Goal: Task Accomplishment & Management: Manage account settings

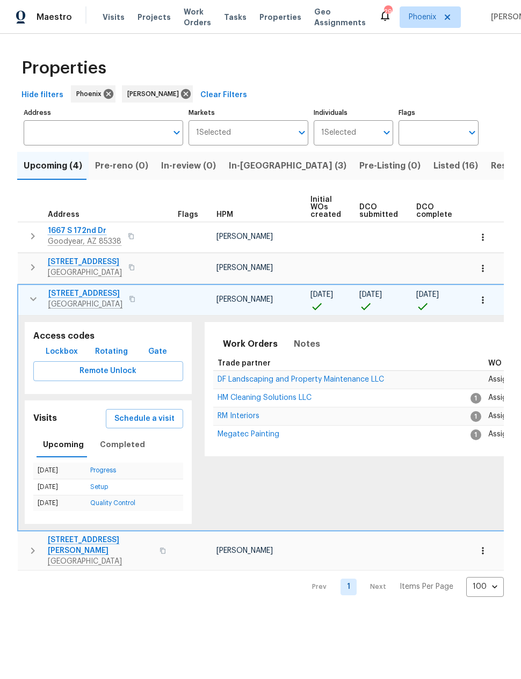
click at [485, 305] on icon "button" at bounding box center [482, 300] width 11 height 11
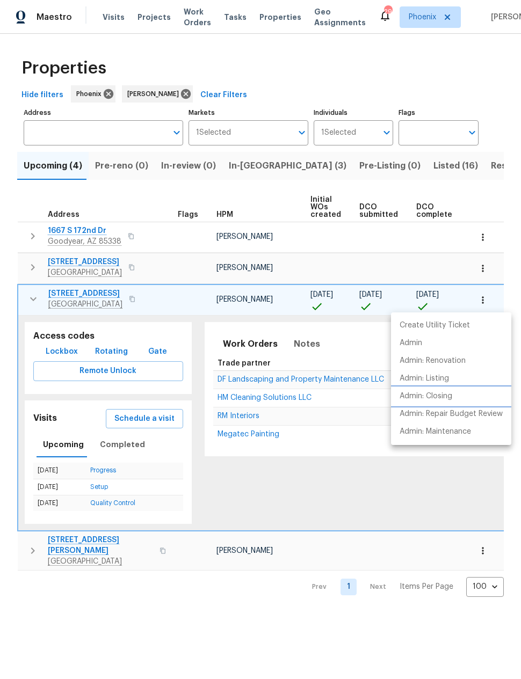
click at [449, 395] on p "Admin: Closing" at bounding box center [426, 396] width 53 height 11
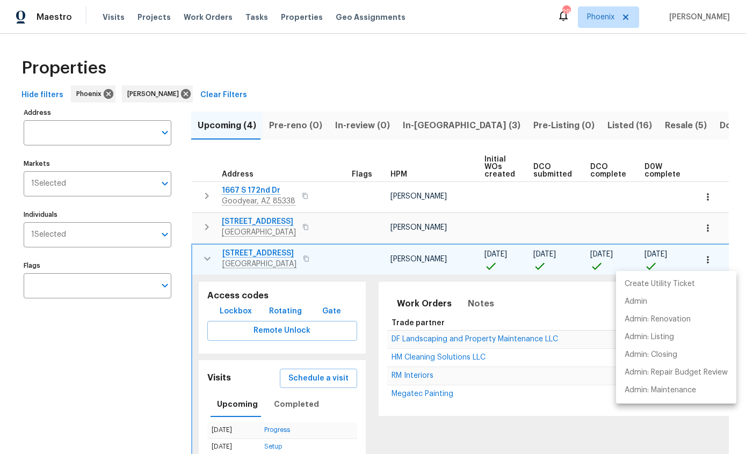
click at [209, 257] on div at bounding box center [373, 227] width 746 height 454
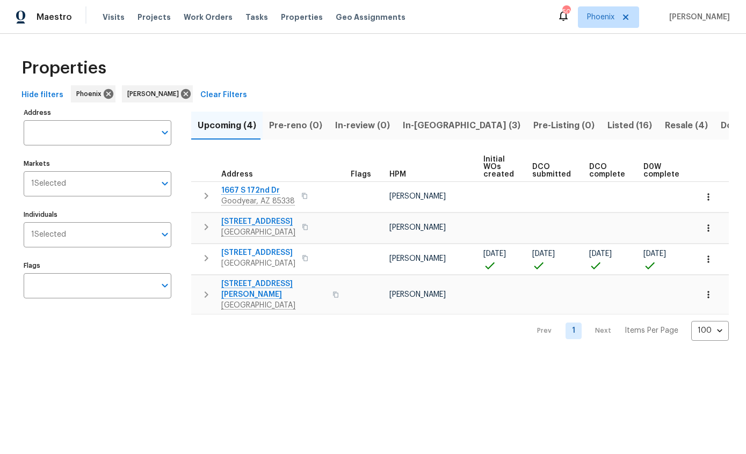
click at [31, 90] on span "Hide filters" at bounding box center [42, 95] width 42 height 13
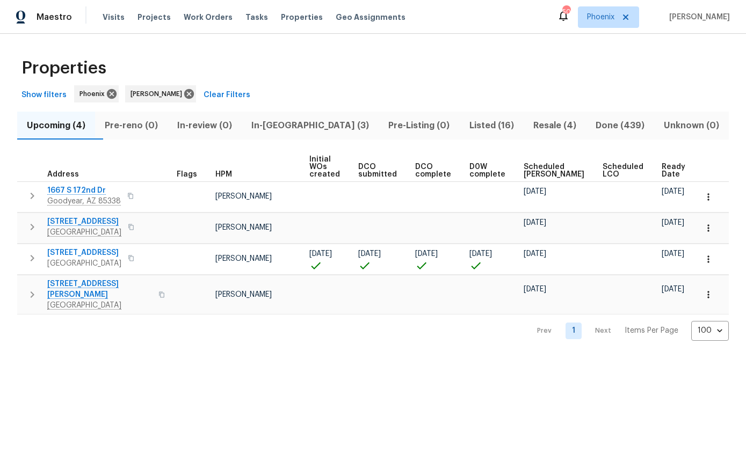
click at [538, 122] on span "Resale (4)" at bounding box center [554, 125] width 49 height 15
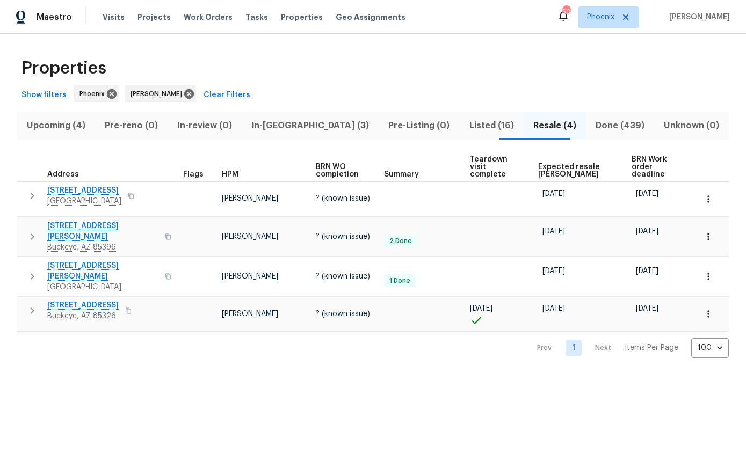
click at [52, 129] on span "Upcoming (4)" at bounding box center [56, 125] width 65 height 15
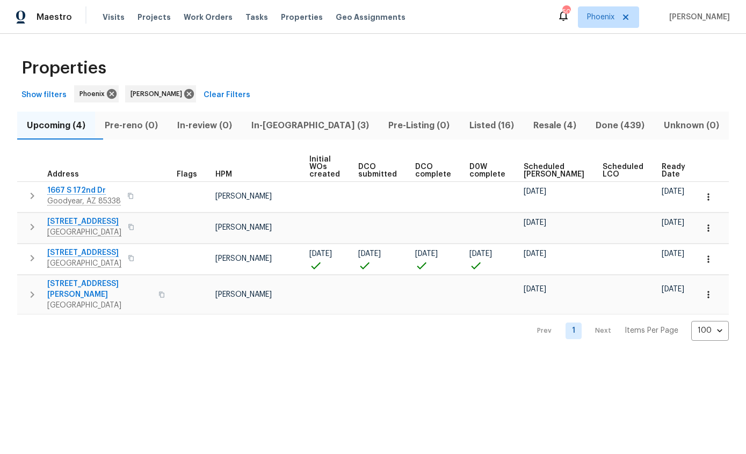
click at [301, 130] on span "In-[GEOGRAPHIC_DATA] (3)" at bounding box center [310, 125] width 124 height 15
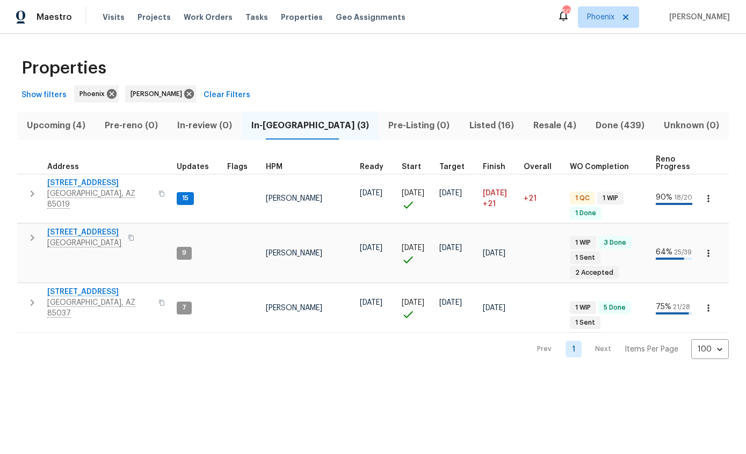
click at [84, 183] on span "[STREET_ADDRESS]" at bounding box center [99, 183] width 105 height 11
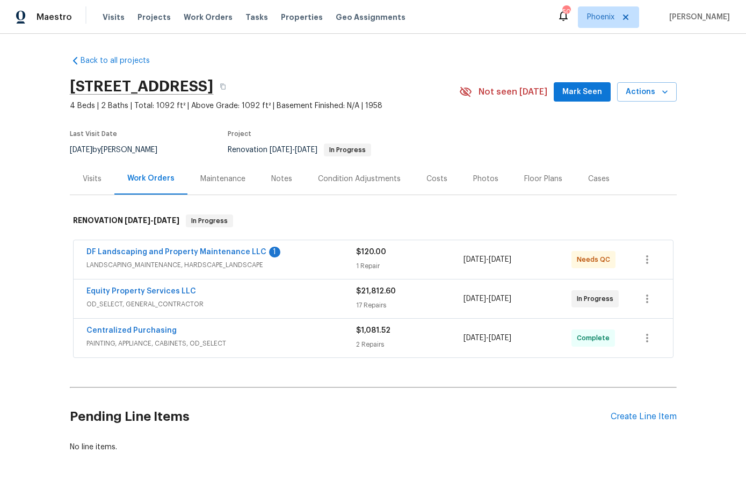
click at [222, 255] on link "DF Landscaping and Property Maintenance LLC" at bounding box center [176, 252] width 180 height 8
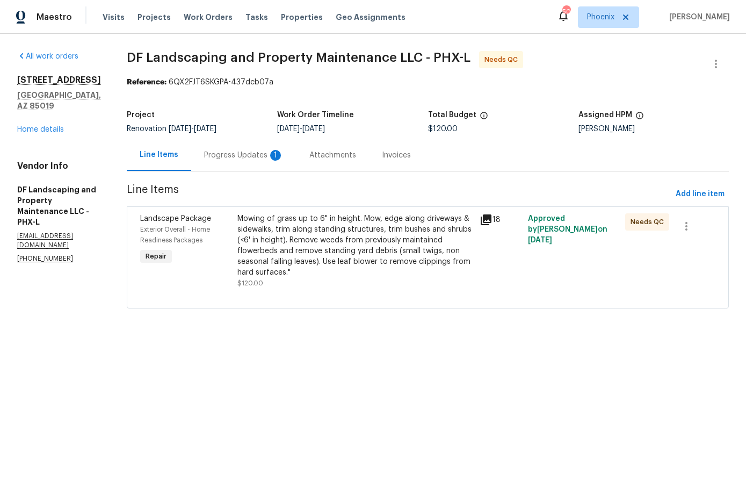
click at [264, 155] on div "Progress Updates 1" at bounding box center [243, 155] width 79 height 11
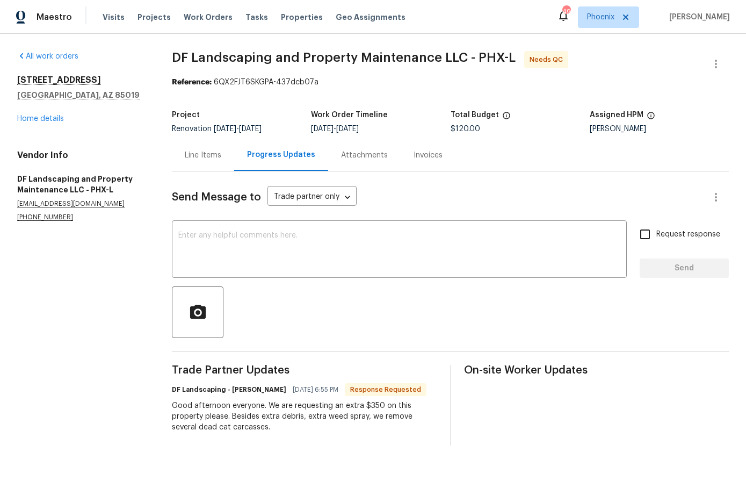
click at [207, 154] on div "Line Items" at bounding box center [203, 155] width 37 height 11
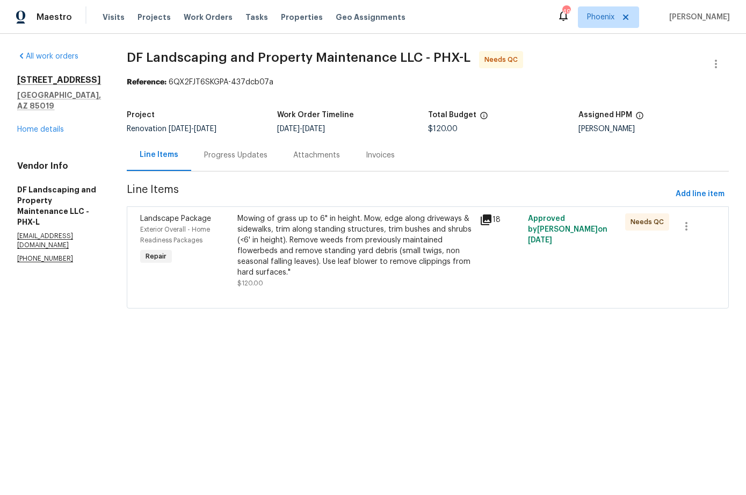
click at [291, 255] on div "Mowing of grass up to 6" in height. Mow, edge along driveways & sidewalks, trim…" at bounding box center [355, 245] width 236 height 64
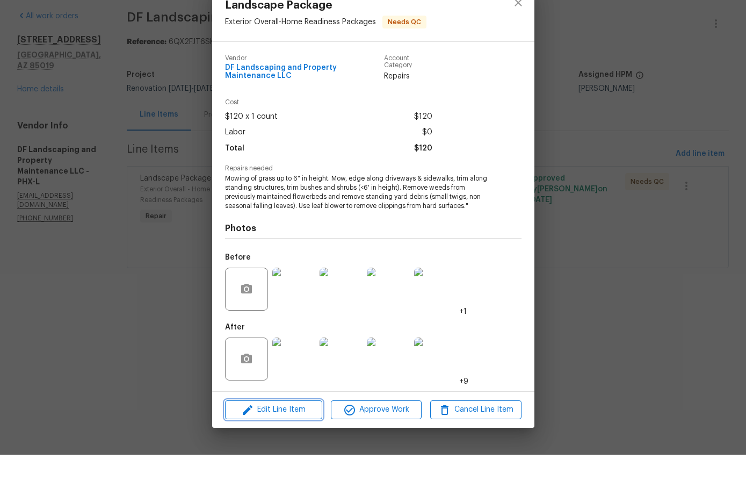
click at [294, 443] on span "Edit Line Item" at bounding box center [273, 449] width 91 height 13
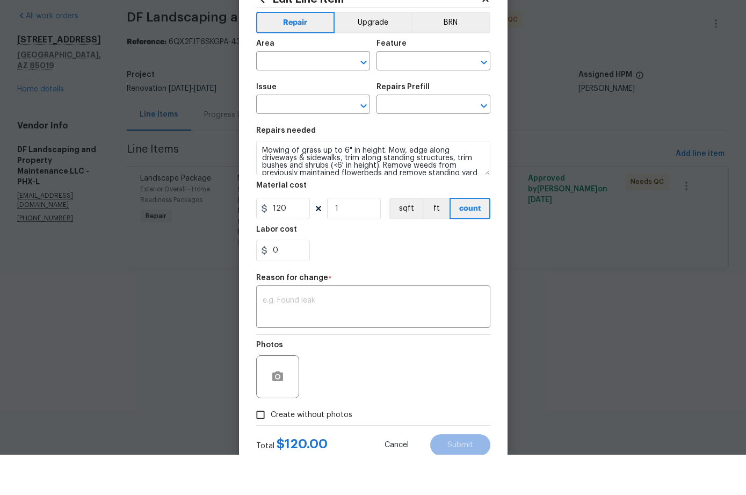
type input "Exterior Overall"
type input "Home Readiness Packages"
type input "Landscape Package"
type input "Initial landscaping package $120.00"
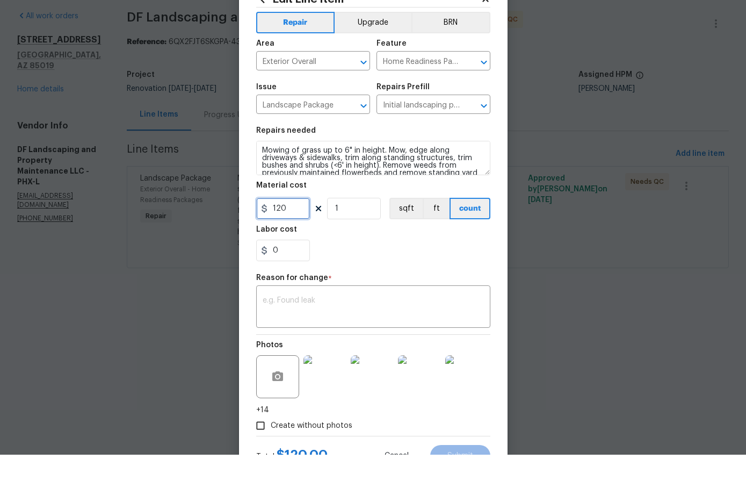
click at [282, 238] on input "120" at bounding box center [283, 248] width 54 height 21
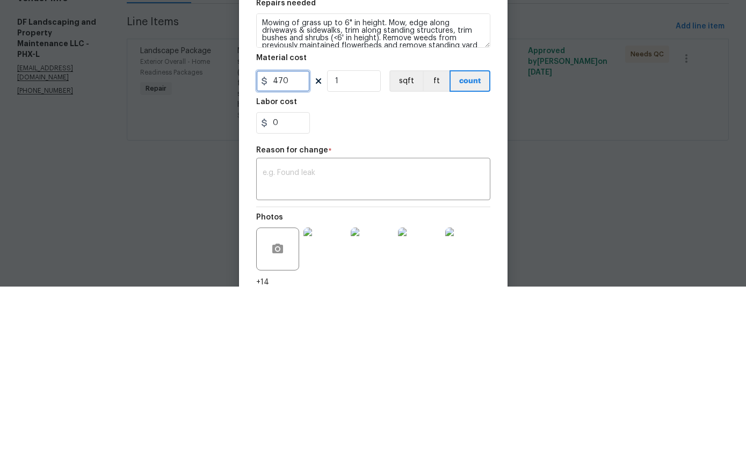
type input "470"
click at [419, 280] on div "0" at bounding box center [373, 290] width 234 height 21
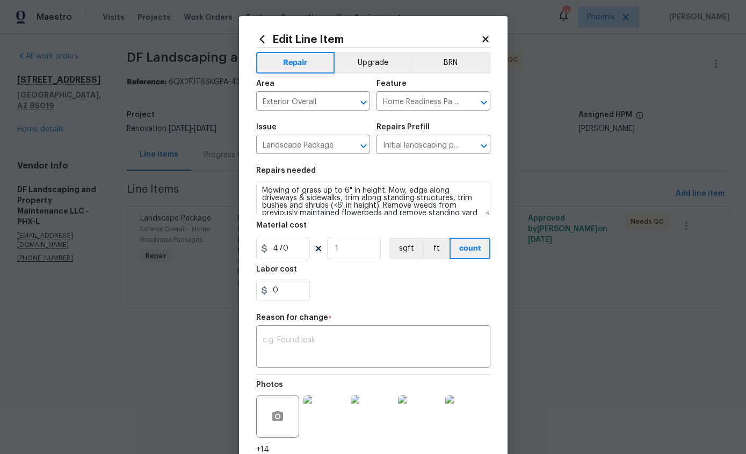
click at [372, 349] on textarea at bounding box center [373, 348] width 221 height 23
type textarea "C"
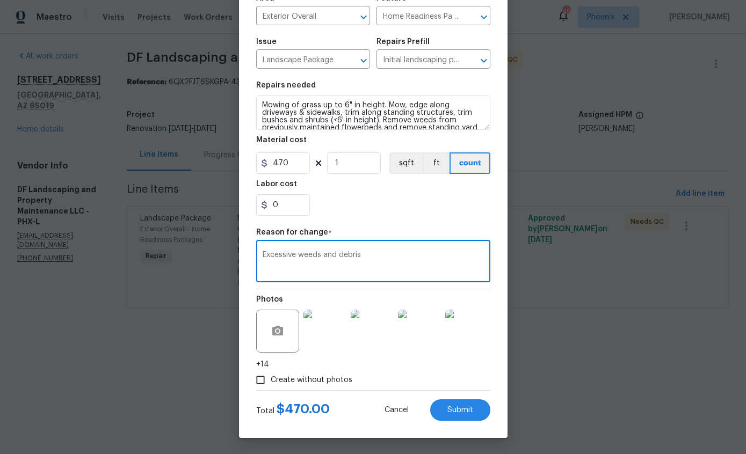
scroll to position [88, 0]
type textarea "Excessive weeds and debris"
click at [463, 411] on span "Submit" at bounding box center [460, 411] width 26 height 8
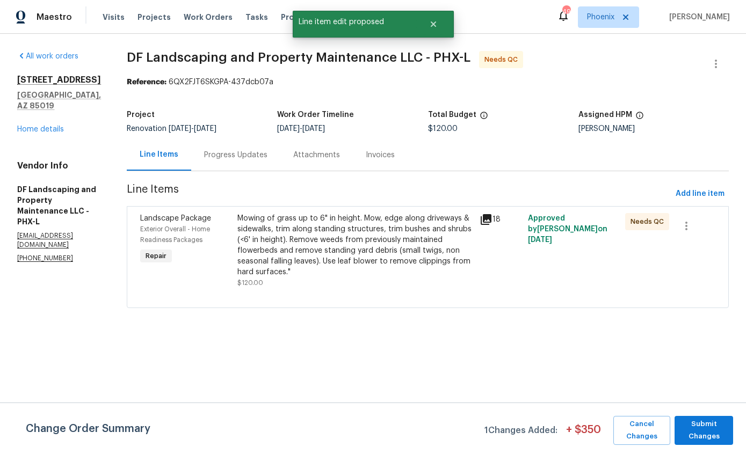
scroll to position [0, 0]
click at [709, 428] on span "Submit Changes" at bounding box center [704, 430] width 48 height 25
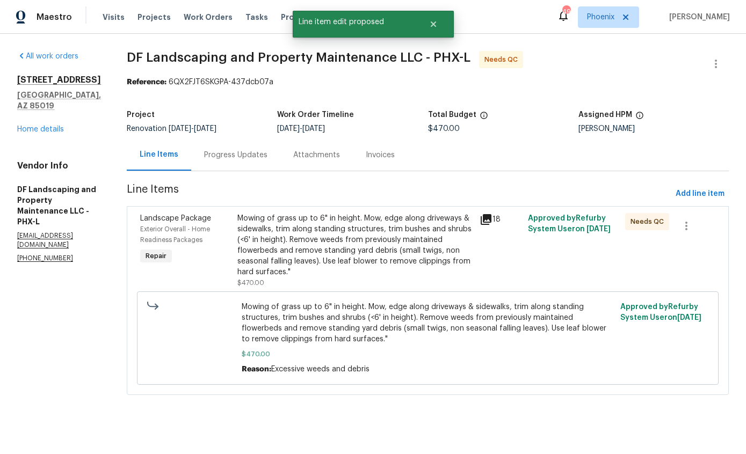
click at [436, 236] on div "Mowing of grass up to 6" in height. Mow, edge along driveways & sidewalks, trim…" at bounding box center [355, 245] width 236 height 64
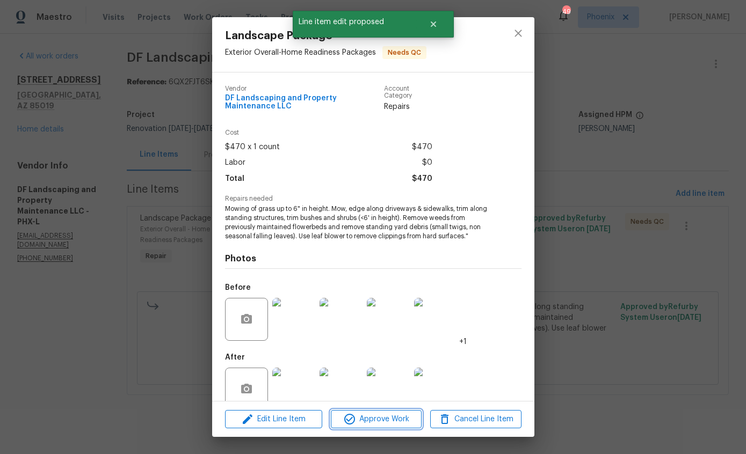
click at [389, 422] on span "Approve Work" at bounding box center [376, 419] width 84 height 13
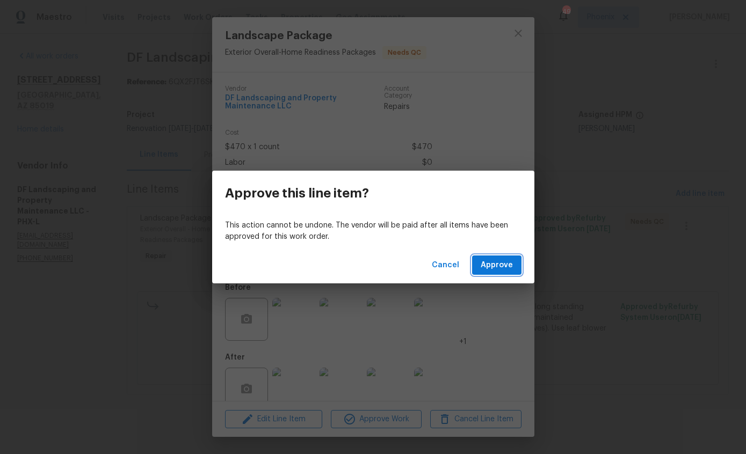
click at [508, 266] on span "Approve" at bounding box center [497, 265] width 32 height 13
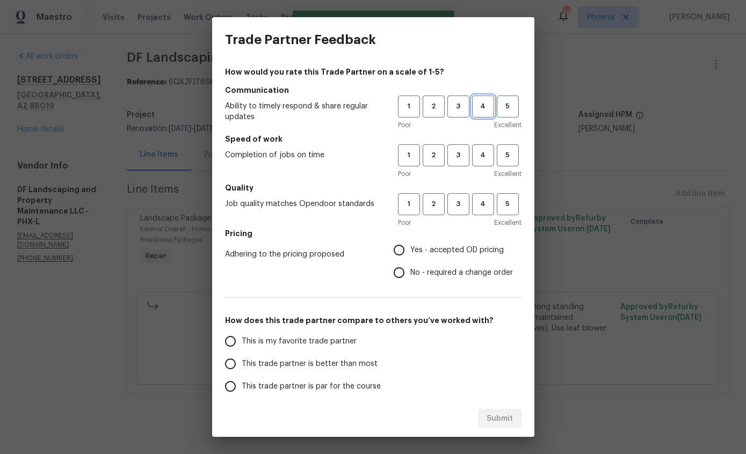
click at [473, 112] on span "4" at bounding box center [483, 106] width 20 height 12
click at [472, 160] on button "4" at bounding box center [483, 155] width 22 height 22
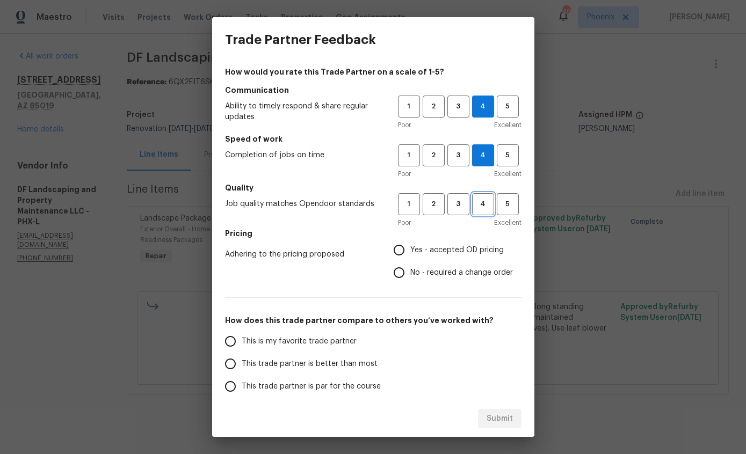
click at [481, 199] on span "4" at bounding box center [483, 204] width 20 height 12
click at [412, 239] on label "Yes - accepted OD pricing" at bounding box center [450, 250] width 125 height 23
click at [410, 239] on input "Yes - accepted OD pricing" at bounding box center [399, 250] width 23 height 23
radio input "true"
click at [274, 337] on span "This is my favorite trade partner" at bounding box center [299, 341] width 115 height 11
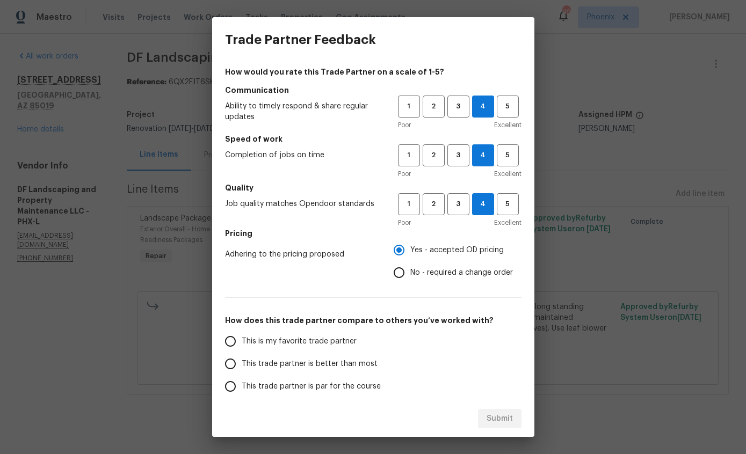
click at [242, 337] on input "This is my favorite trade partner" at bounding box center [230, 341] width 23 height 23
radio input "false"
click at [306, 359] on span "This trade partner is better than most" at bounding box center [310, 364] width 136 height 11
click at [242, 359] on input "This trade partner is better than most" at bounding box center [230, 364] width 23 height 23
click at [498, 427] on button "Submit" at bounding box center [500, 419] width 44 height 20
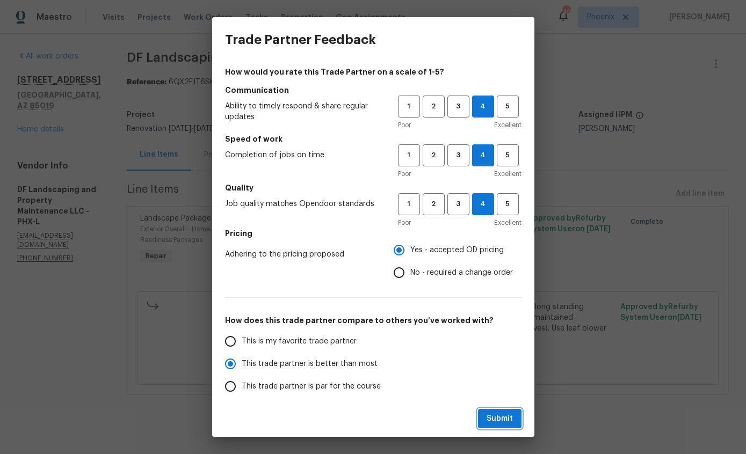
radio input "true"
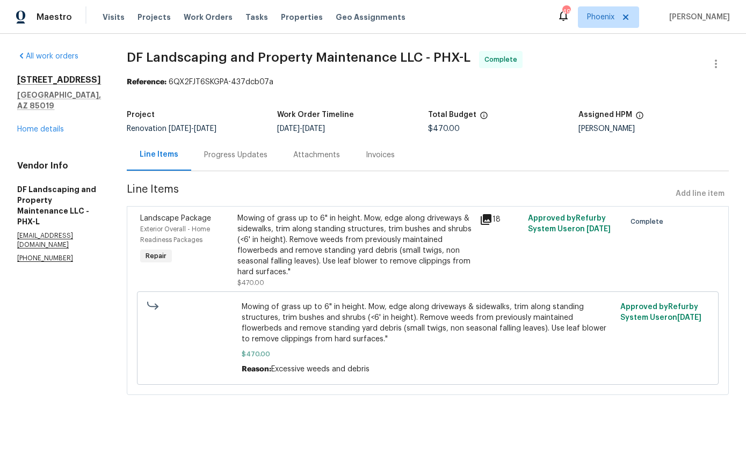
click at [45, 126] on link "Home details" at bounding box center [40, 130] width 47 height 8
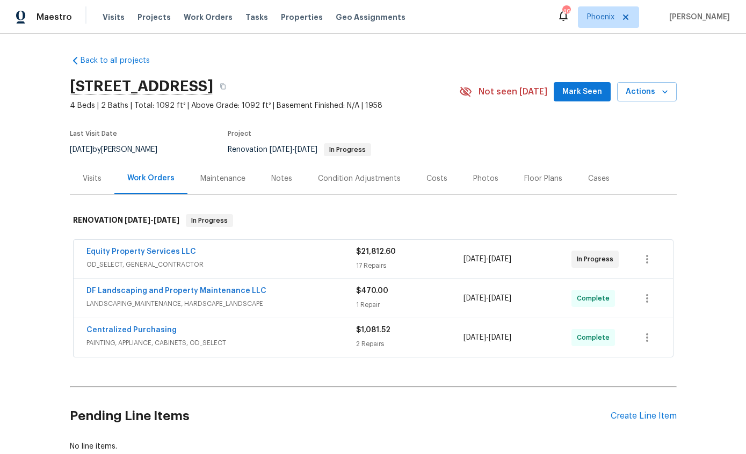
click at [182, 244] on div "Equity Property Services LLC OD_SELECT, GENERAL_CONTRACTOR $21,812.60 17 Repair…" at bounding box center [373, 259] width 599 height 39
click at [154, 255] on link "Equity Property Services LLC" at bounding box center [141, 252] width 110 height 8
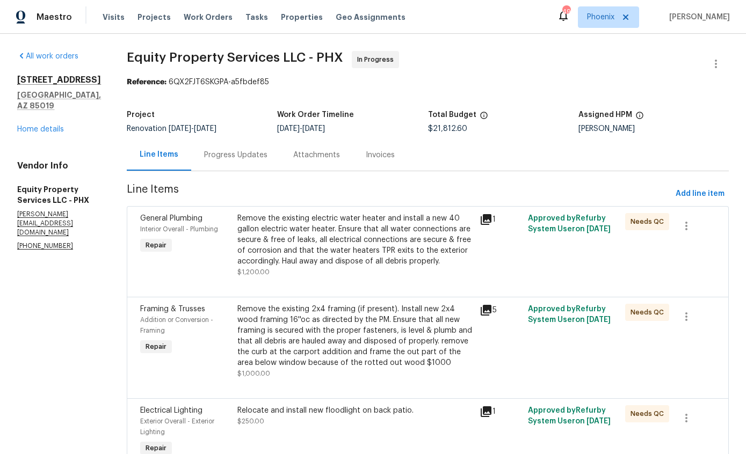
click at [46, 129] on div "3618 W Rancho Dr Phoenix, AZ 85019 Home details" at bounding box center [59, 105] width 84 height 60
click at [43, 133] on link "Home details" at bounding box center [40, 130] width 47 height 8
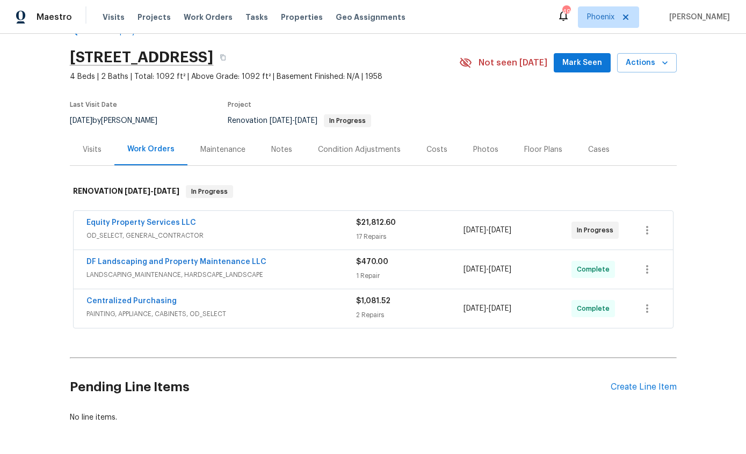
scroll to position [27, 0]
